Goal: Entertainment & Leisure: Consume media (video, audio)

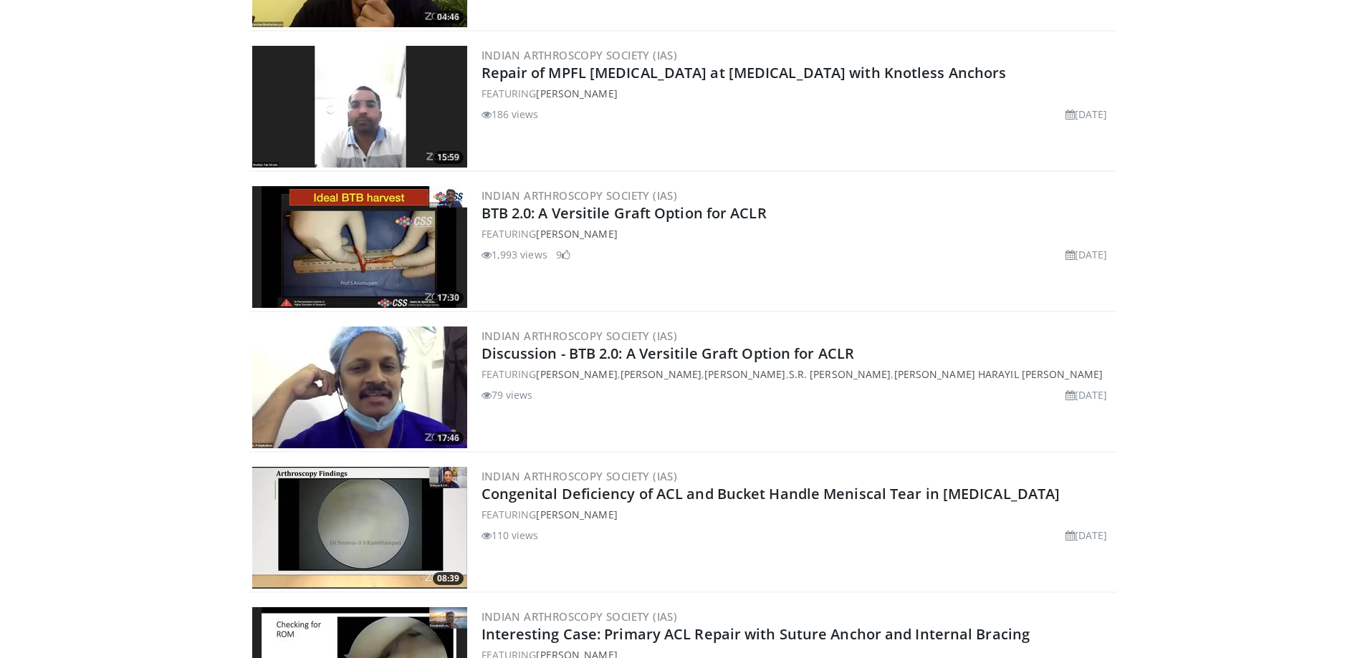
scroll to position [1003, 0]
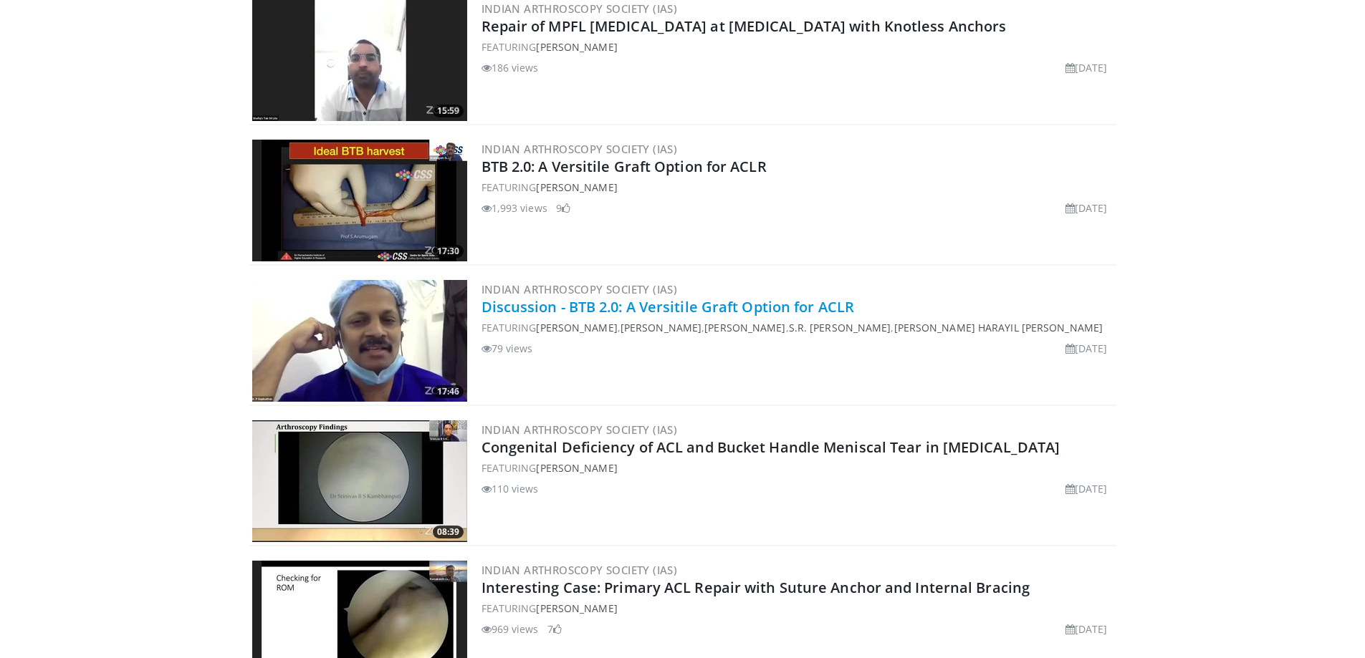
click at [706, 307] on link "Discussion - BTB 2.0: A Versitile Graft Option for ACLR" at bounding box center [668, 306] width 373 height 19
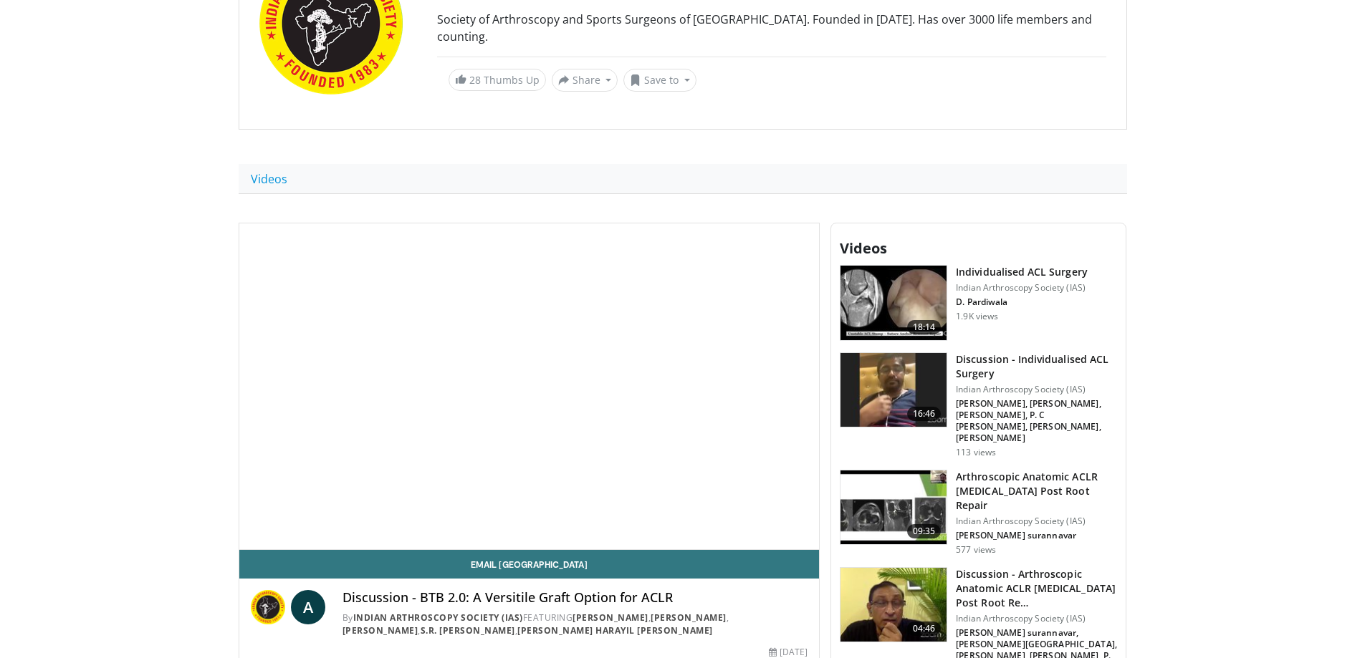
scroll to position [215, 0]
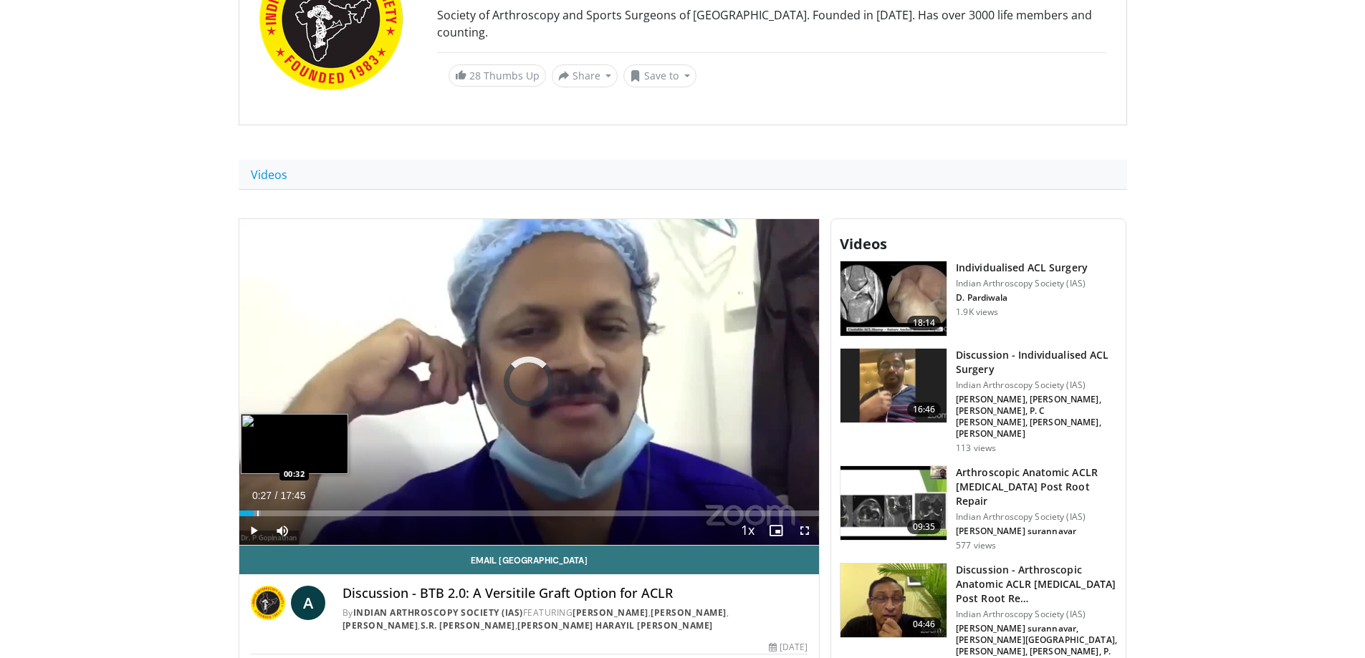
click at [254, 509] on div "Loaded : 3.74% 00:01 00:32" at bounding box center [529, 510] width 580 height 14
click at [266, 512] on div "Progress Bar" at bounding box center [265, 514] width 1 height 6
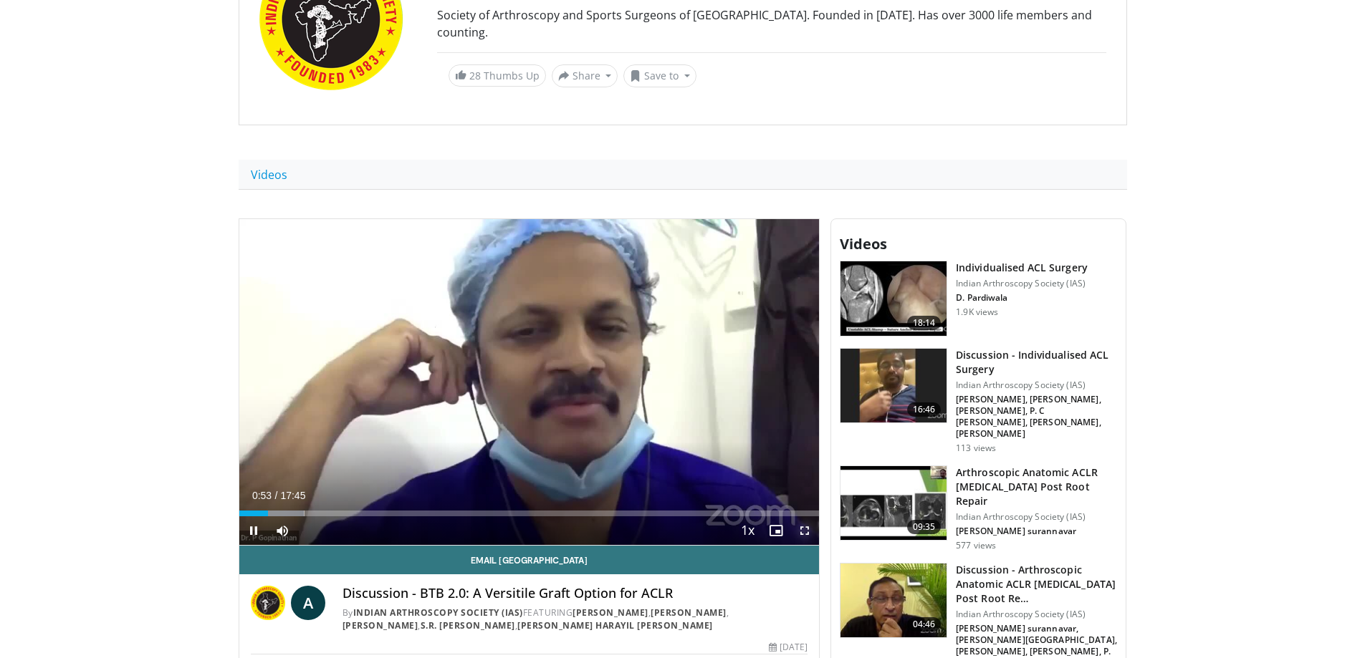
click at [806, 530] on span "Video Player" at bounding box center [804, 531] width 29 height 29
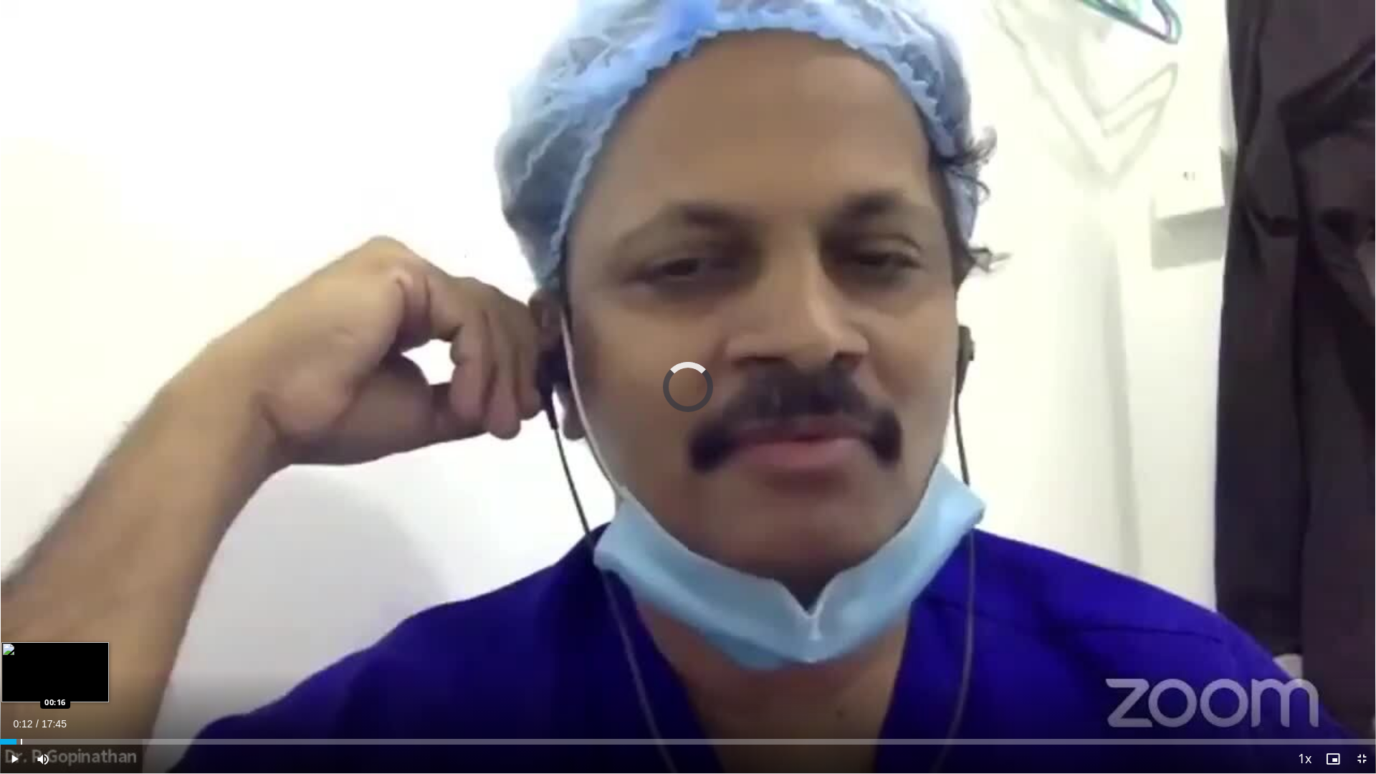
click at [16, 658] on div "00:12" at bounding box center [8, 742] width 16 height 6
click at [31, 658] on div "Progress Bar" at bounding box center [45, 742] width 64 height 6
click at [43, 658] on div "Progress Bar" at bounding box center [43, 742] width 1 height 6
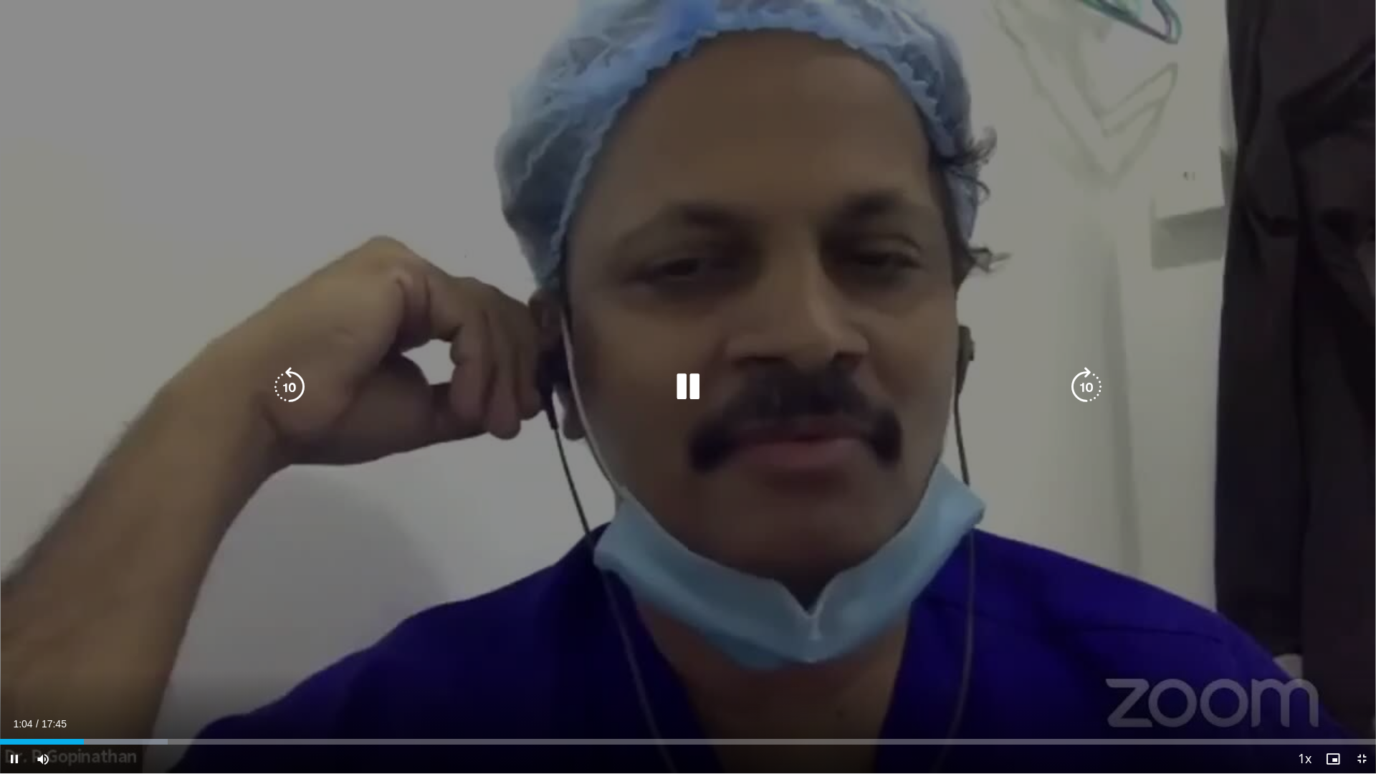
click at [696, 398] on icon "Video Player" at bounding box center [688, 387] width 40 height 40
click at [833, 363] on div "10 seconds Tap to unmute" at bounding box center [688, 386] width 1376 height 773
drag, startPoint x: 833, startPoint y: 363, endPoint x: 835, endPoint y: 371, distance: 8.4
click at [835, 370] on div "10 seconds Tap to unmute" at bounding box center [688, 386] width 1376 height 773
click at [835, 371] on div "10 seconds Tap to unmute" at bounding box center [688, 386] width 1376 height 773
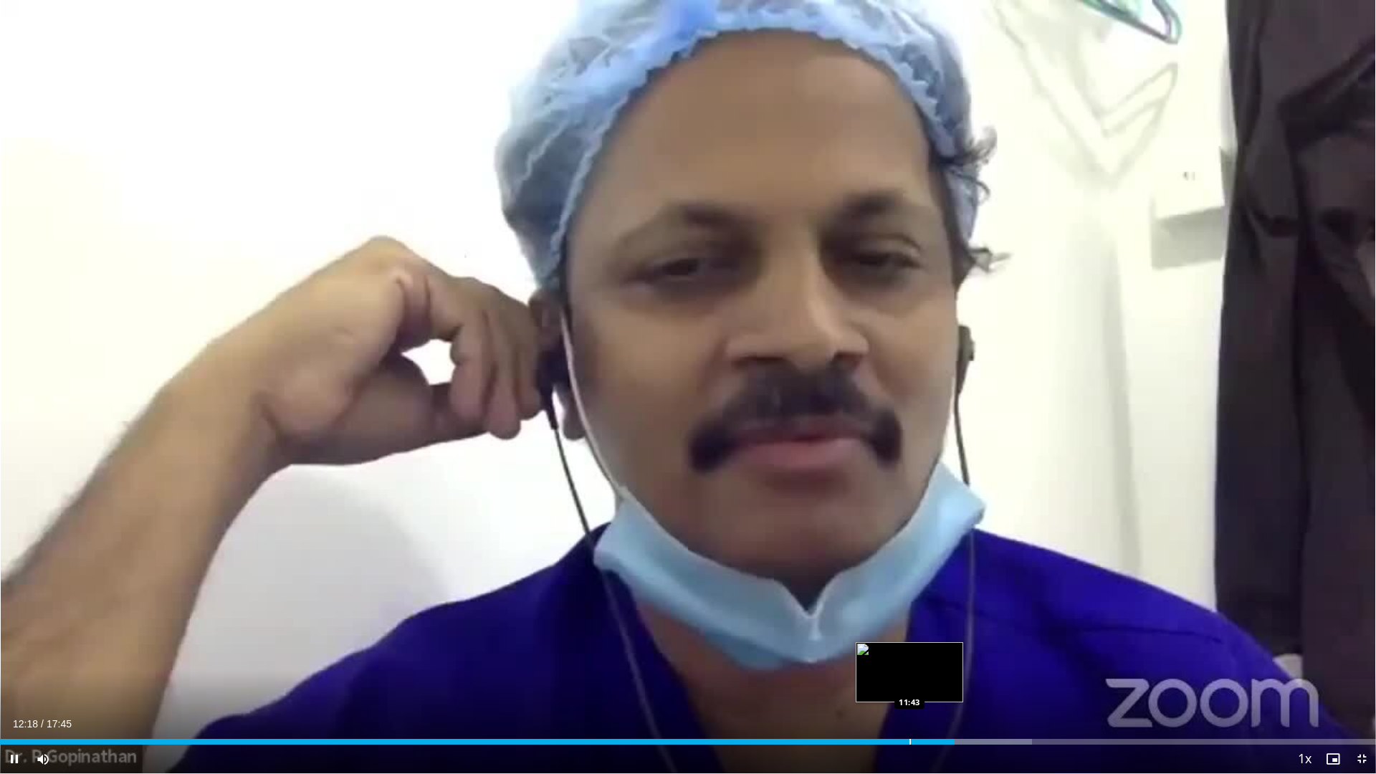
click at [909, 658] on div "Progress Bar" at bounding box center [909, 742] width 1 height 6
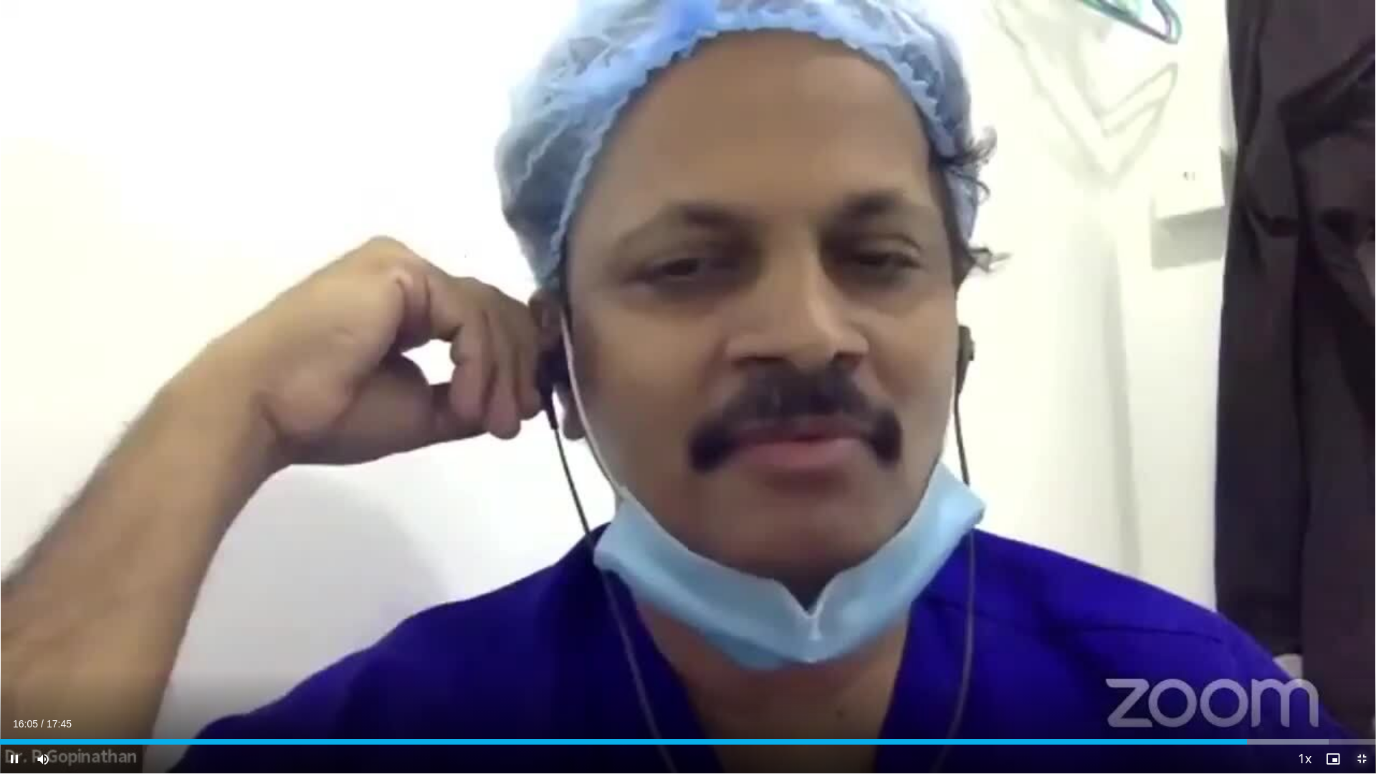
click at [1364, 658] on span "Video Player" at bounding box center [1361, 758] width 29 height 29
